Goal: Contribute content: Contribute content

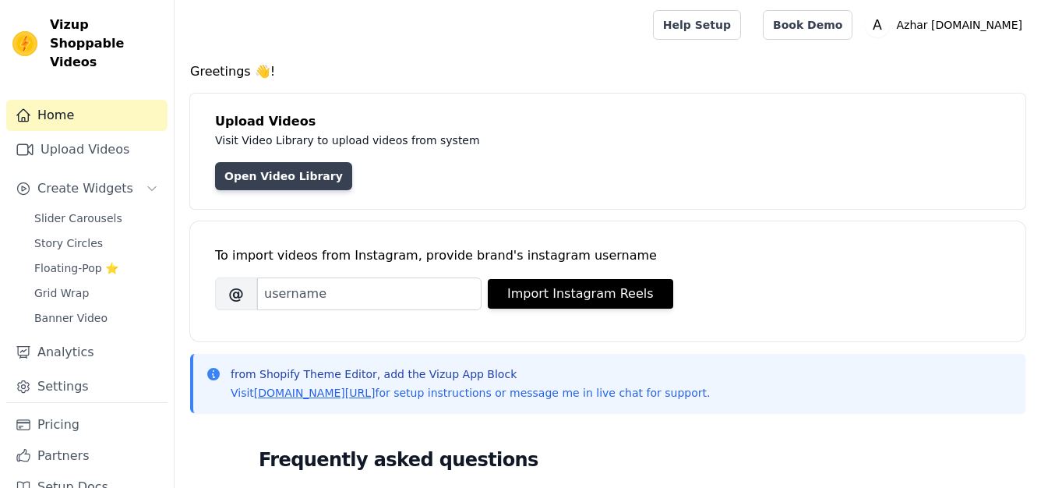
click at [281, 185] on link "Open Video Library" at bounding box center [283, 176] width 137 height 28
click at [261, 176] on link "Open Video Library" at bounding box center [283, 176] width 137 height 28
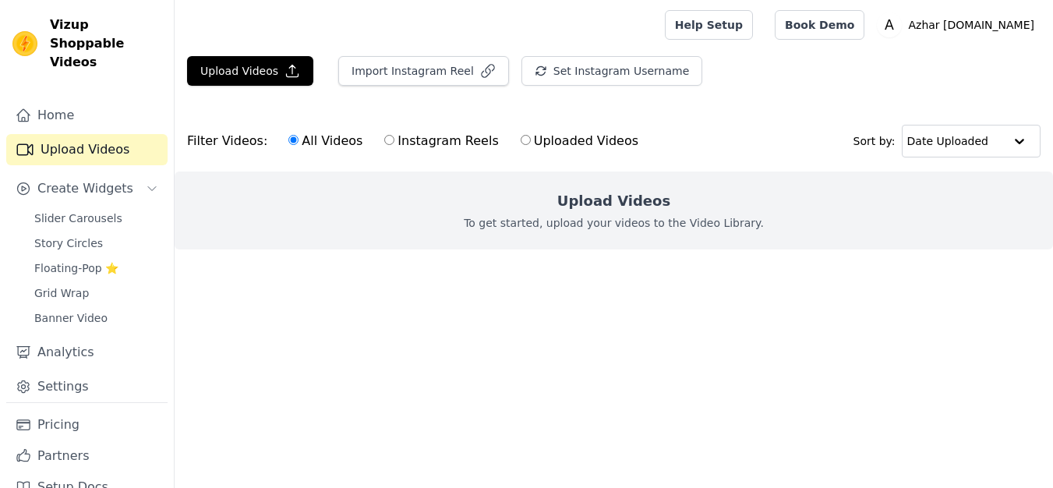
click at [733, 267] on ul at bounding box center [614, 261] width 878 height 25
click at [577, 312] on html "Vizup Shoppable Videos Home Upload Videos Create Widgets Slider Carousels Story…" at bounding box center [526, 156] width 1053 height 312
click at [260, 59] on button "Upload Videos" at bounding box center [250, 71] width 126 height 30
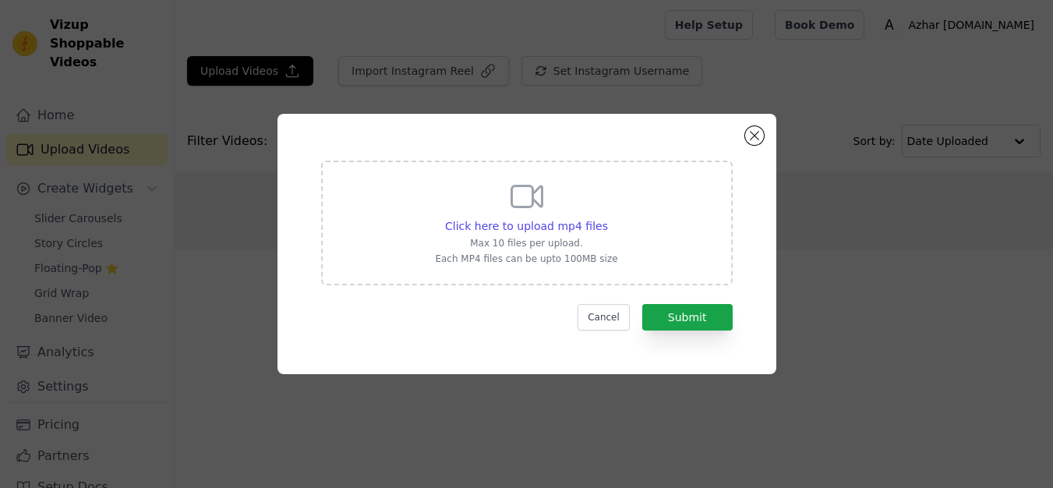
click at [571, 216] on div "Click here to upload mp4 files Max 10 files per upload. Each MP4 files can be u…" at bounding box center [526, 221] width 182 height 87
click at [607, 217] on input "Click here to upload mp4 files Max 10 files per upload. Each MP4 files can be u…" at bounding box center [607, 217] width 1 height 1
type input "C:\fakepath\WhatsApp Video 2025-09-23 at 2.55.39 PM.mp4"
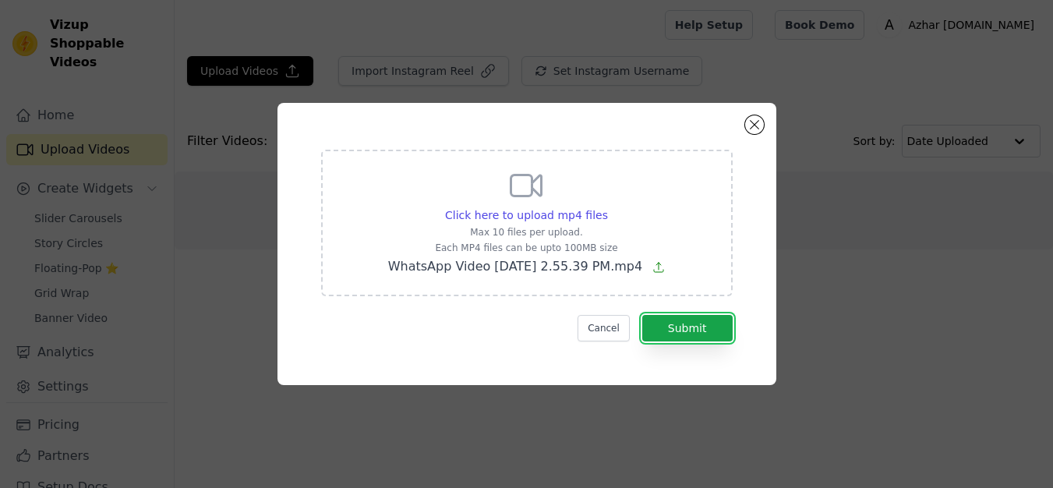
click at [712, 340] on button "Submit" at bounding box center [687, 328] width 90 height 27
click at [769, 394] on div "Click here to upload mp4 files Max 10 files per upload. Each MP4 files can be u…" at bounding box center [526, 244] width 1003 height 332
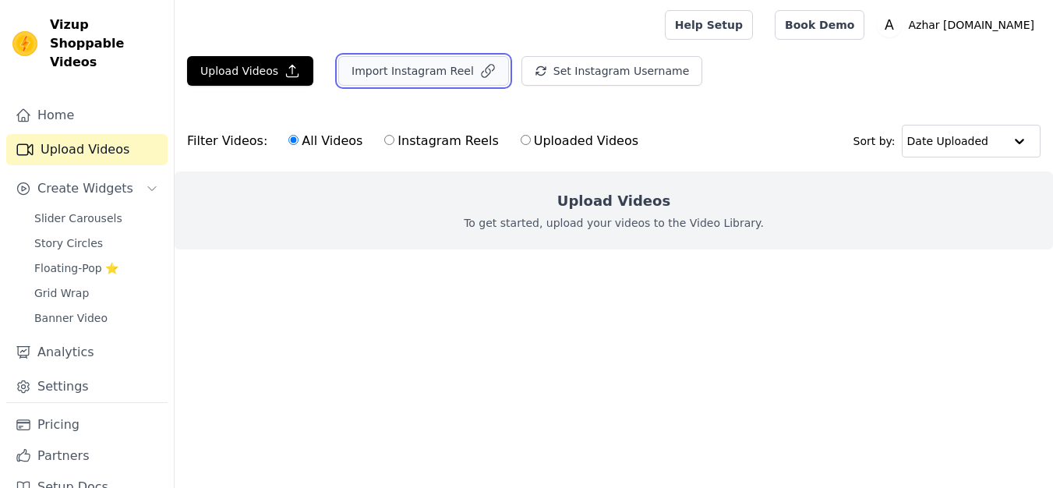
click at [404, 77] on button "Import Instagram Reel" at bounding box center [423, 71] width 171 height 30
